Goal: Information Seeking & Learning: Obtain resource

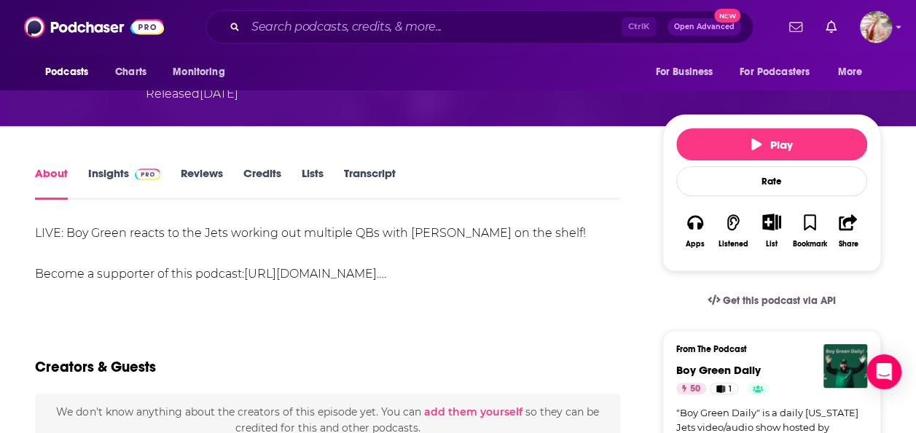
scroll to position [185, 0]
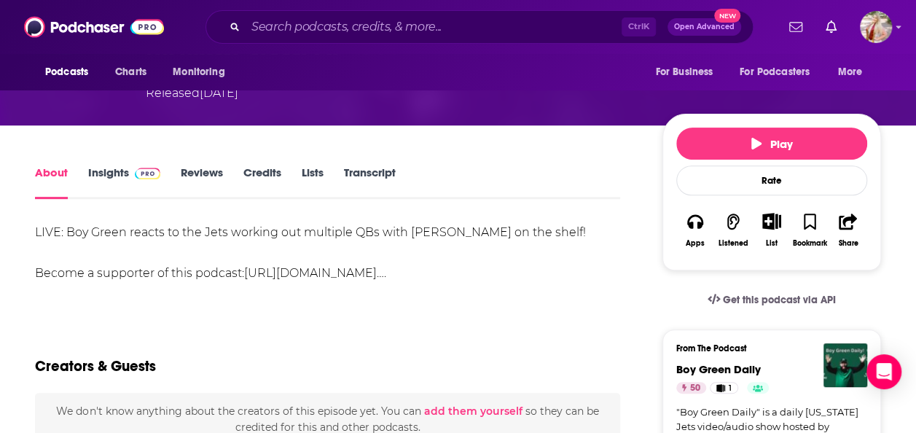
click at [348, 173] on link "Transcript" at bounding box center [370, 182] width 52 height 34
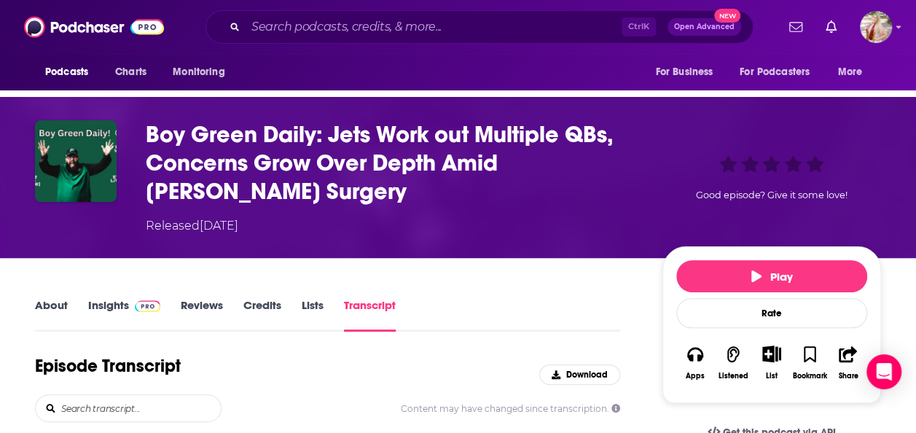
scroll to position [51, 0]
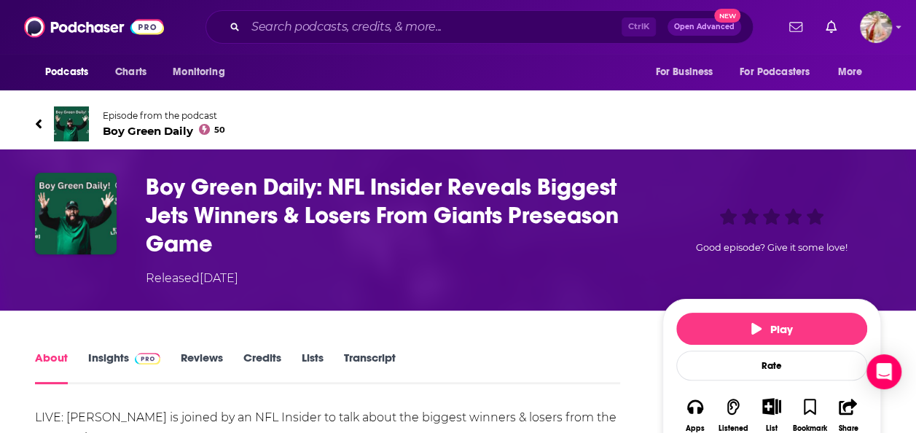
click at [382, 352] on link "Transcript" at bounding box center [370, 367] width 52 height 34
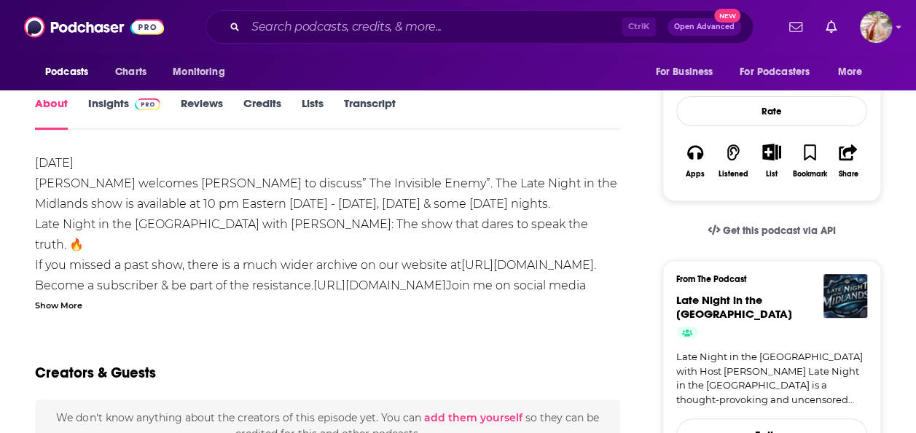
scroll to position [133, 0]
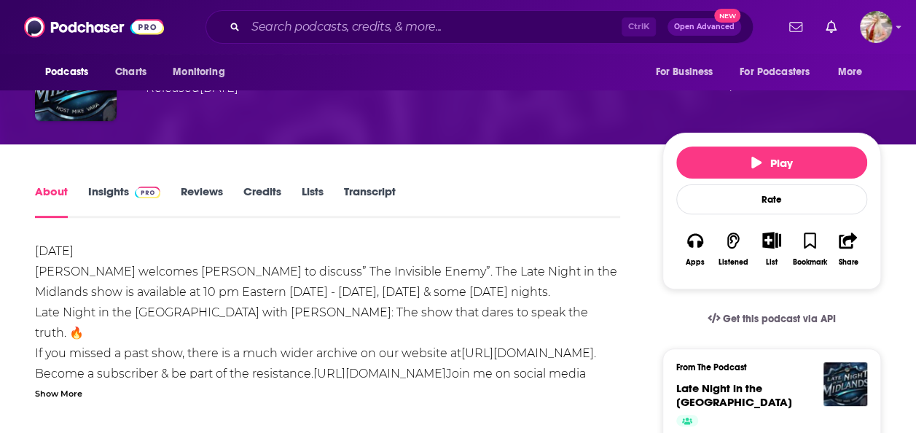
click at [373, 202] on link "Transcript" at bounding box center [370, 201] width 52 height 34
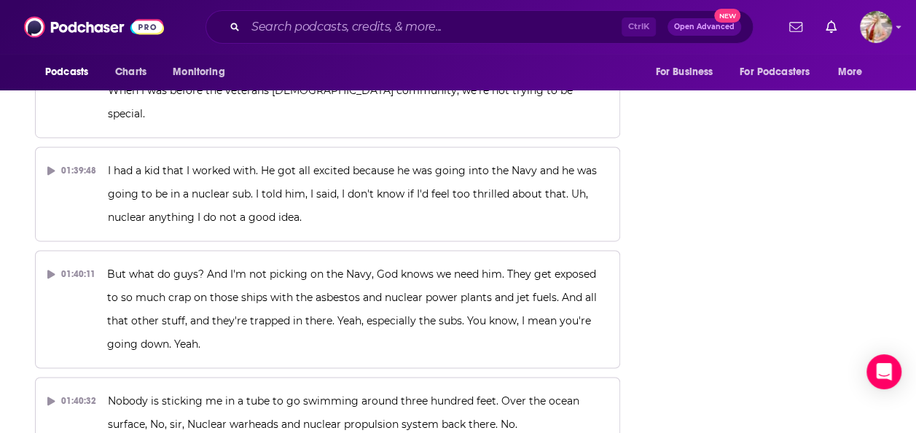
scroll to position [33875, 0]
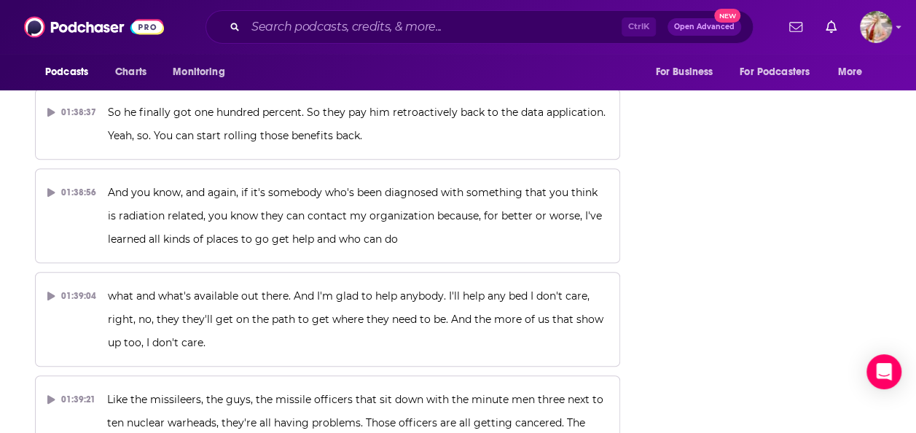
scroll to position [33418, 0]
